Goal: Navigation & Orientation: Find specific page/section

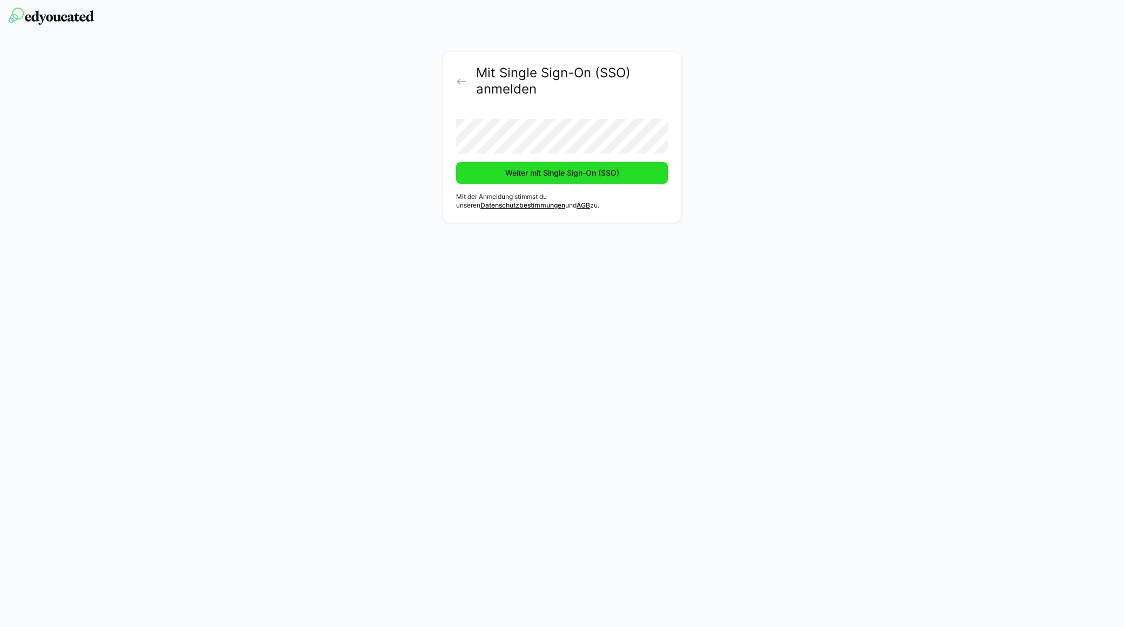
click at [556, 182] on span "Weiter mit Single Sign-On (SSO)" at bounding box center [562, 173] width 212 height 22
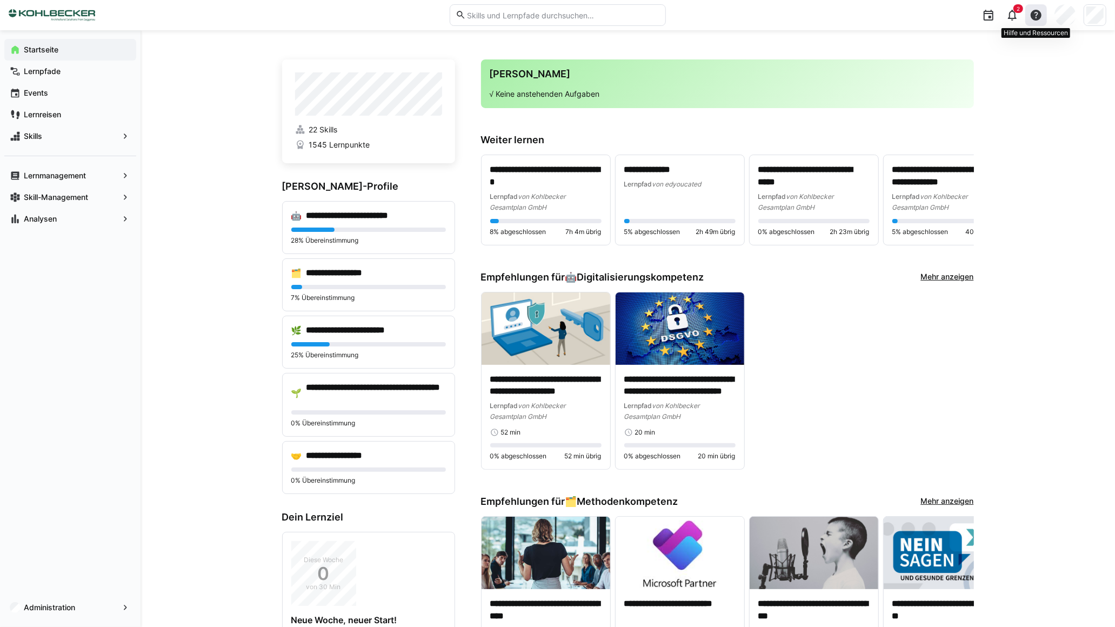
click at [1040, 17] on eds-icon at bounding box center [1036, 15] width 13 height 13
click at [987, 78] on span "Was gibt's Neues?" at bounding box center [992, 75] width 108 height 23
